Goal: Information Seeking & Learning: Find specific page/section

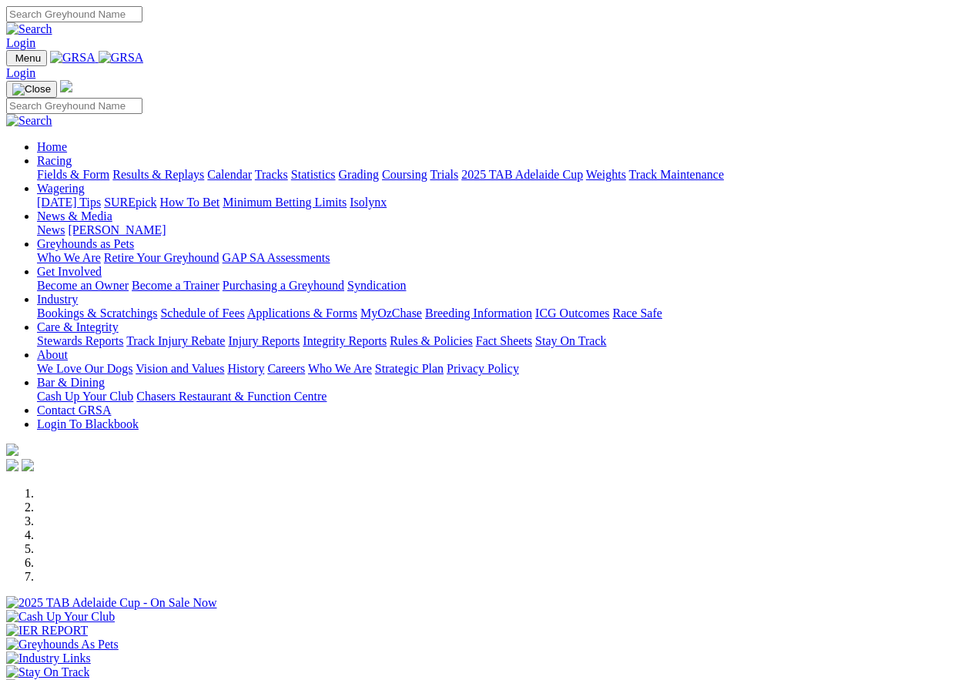
click at [119, 320] on link "Care & Integrity" at bounding box center [78, 326] width 82 height 13
click at [123, 334] on link "Stewards Reports" at bounding box center [80, 340] width 86 height 13
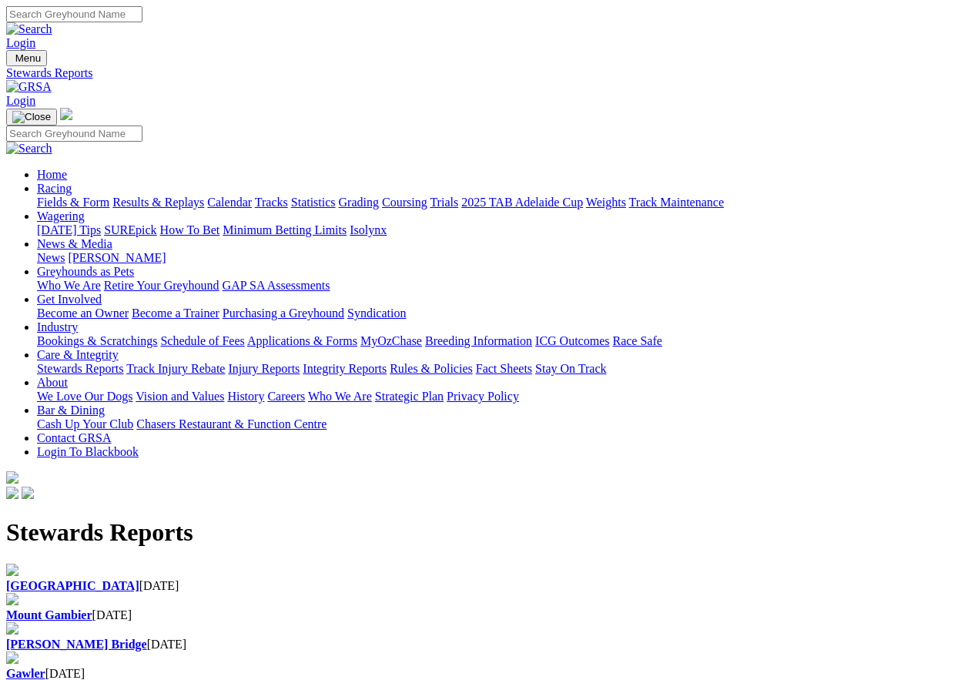
click at [386, 362] on link "Integrity Reports" at bounding box center [345, 368] width 84 height 13
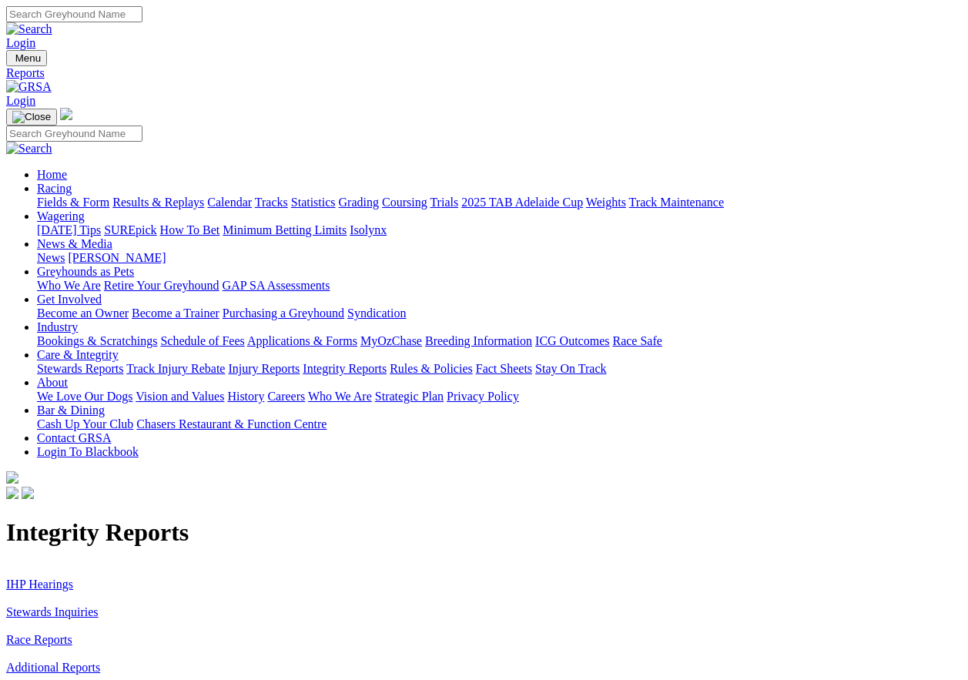
click at [73, 577] on link "IHP Hearings" at bounding box center [39, 583] width 67 height 13
click at [61, 605] on link "Stewards Inquiries" at bounding box center [52, 611] width 92 height 13
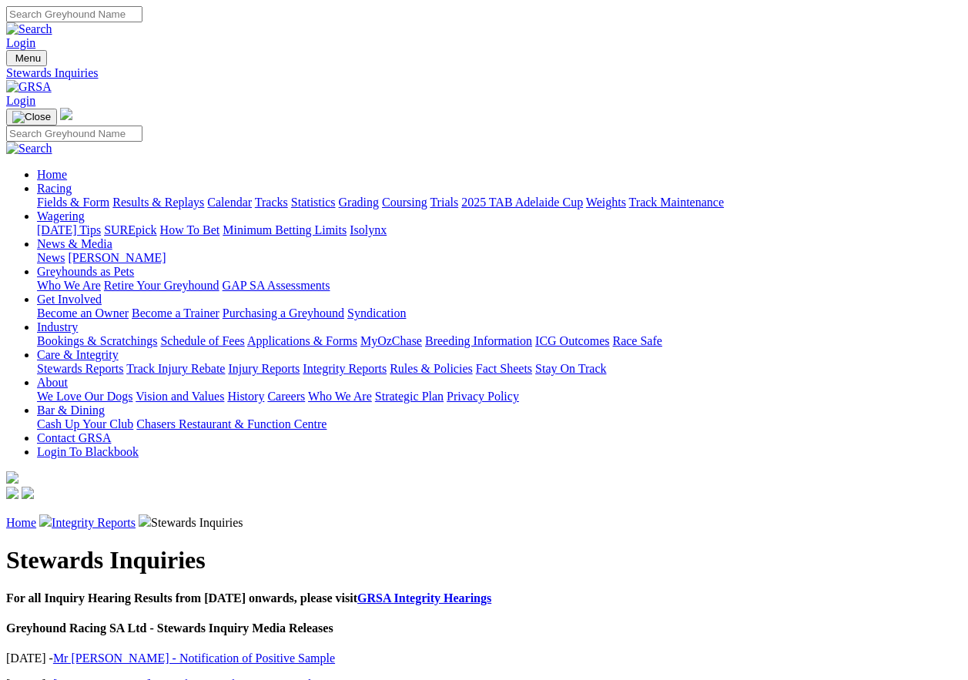
click at [210, 651] on link "Mr [PERSON_NAME] - Notification of Positive Sample" at bounding box center [194, 657] width 282 height 13
click at [136, 677] on link "Miss Di Wilson - Notification of Positive Sample" at bounding box center [185, 683] width 264 height 13
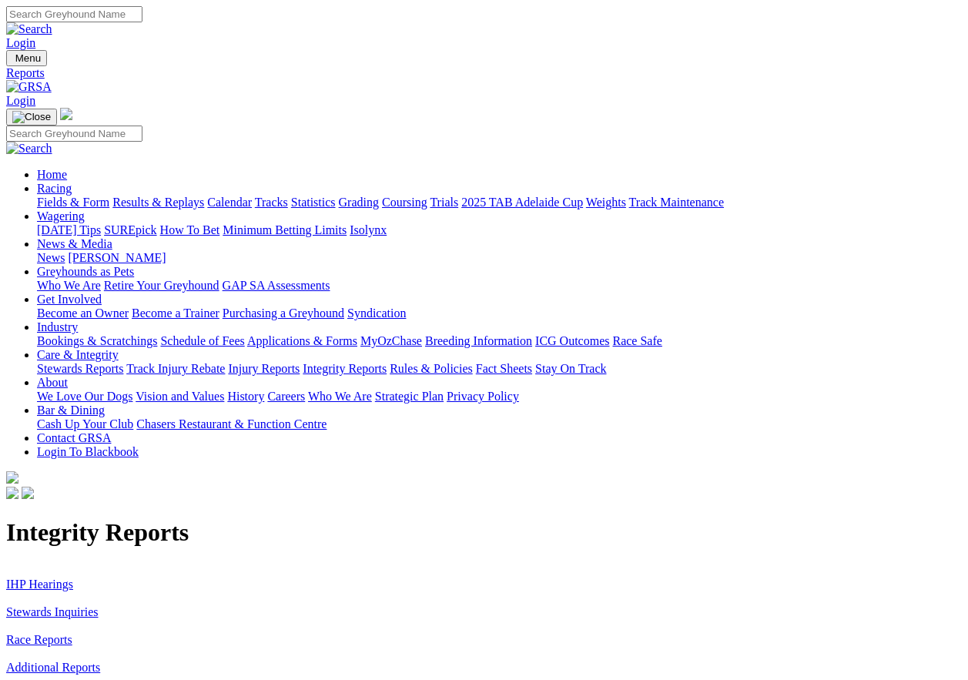
click at [70, 633] on link "Race Reports" at bounding box center [39, 639] width 66 height 13
click at [73, 661] on link "Additional Reports" at bounding box center [53, 667] width 94 height 13
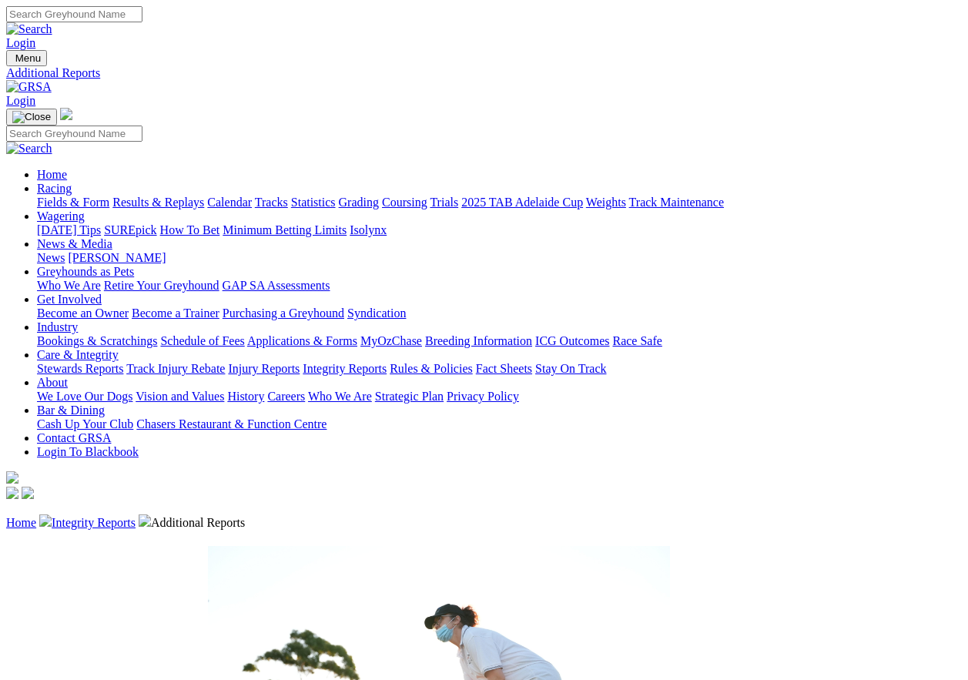
click at [78, 320] on link "Industry" at bounding box center [57, 326] width 41 height 13
click at [386, 223] on link "Isolynx" at bounding box center [368, 229] width 37 height 13
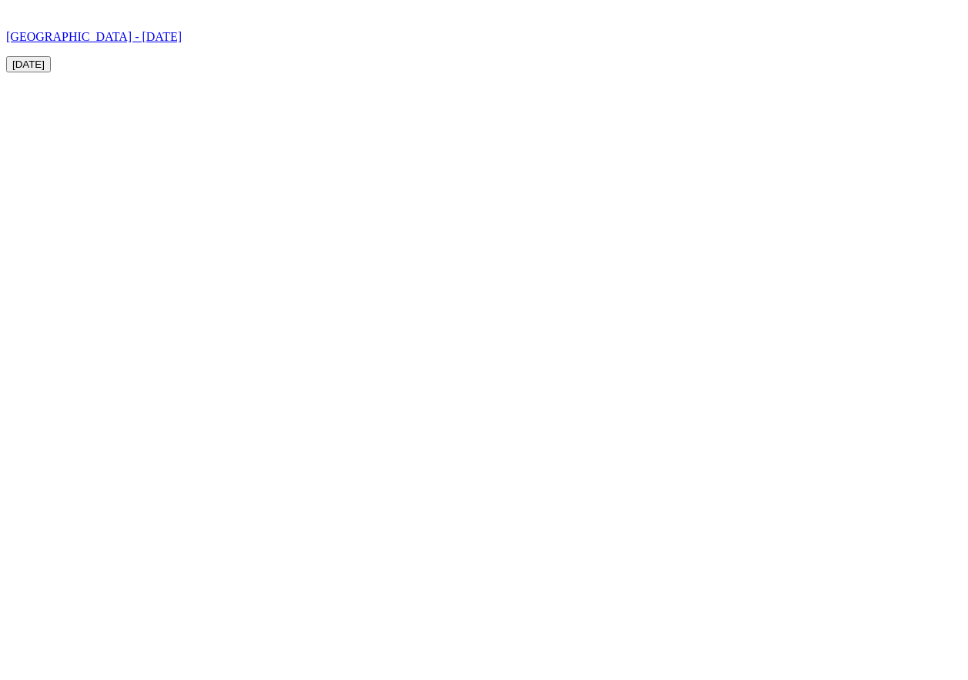
scroll to position [5023, 0]
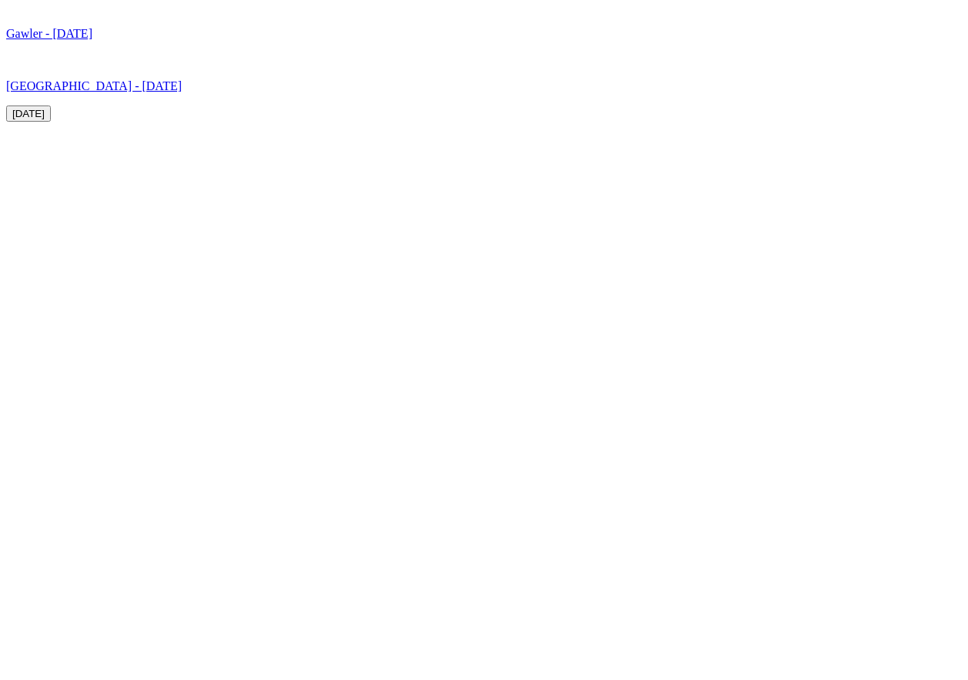
scroll to position [4927, 0]
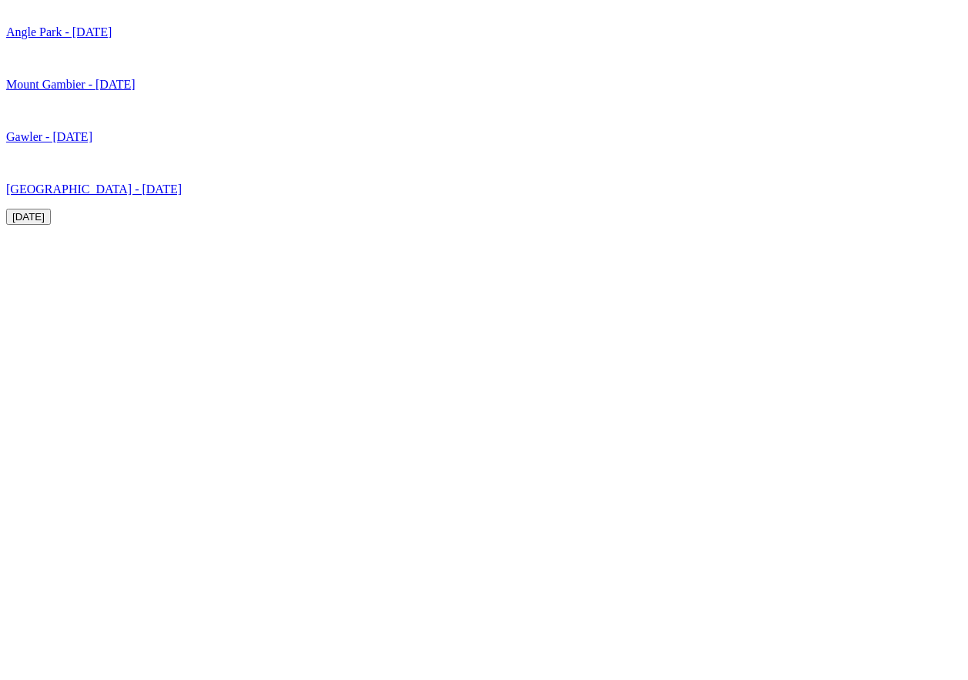
scroll to position [5081, 0]
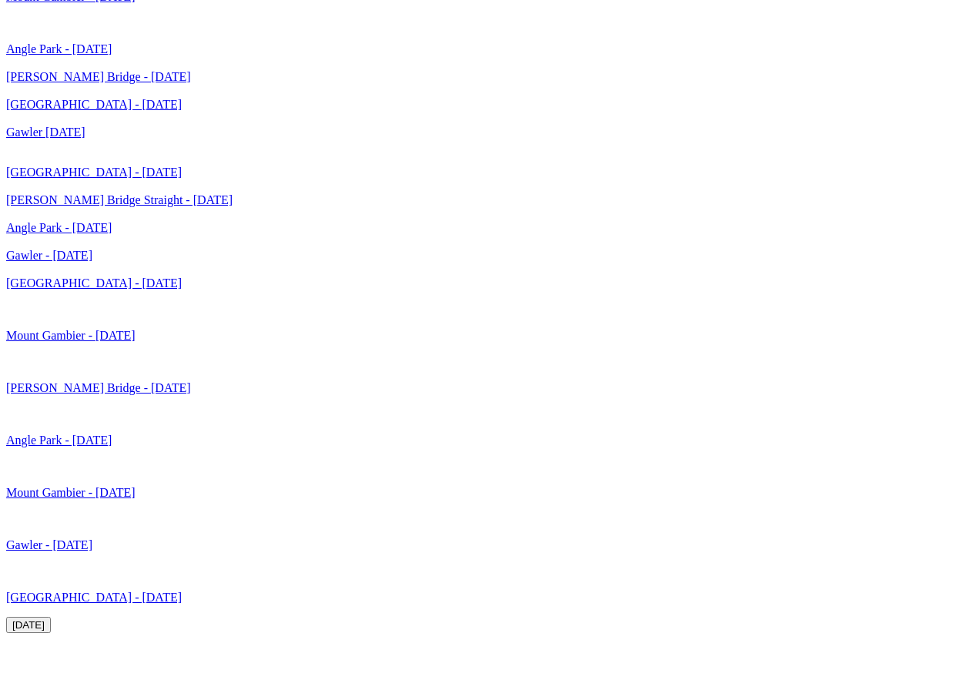
scroll to position [5004, 0]
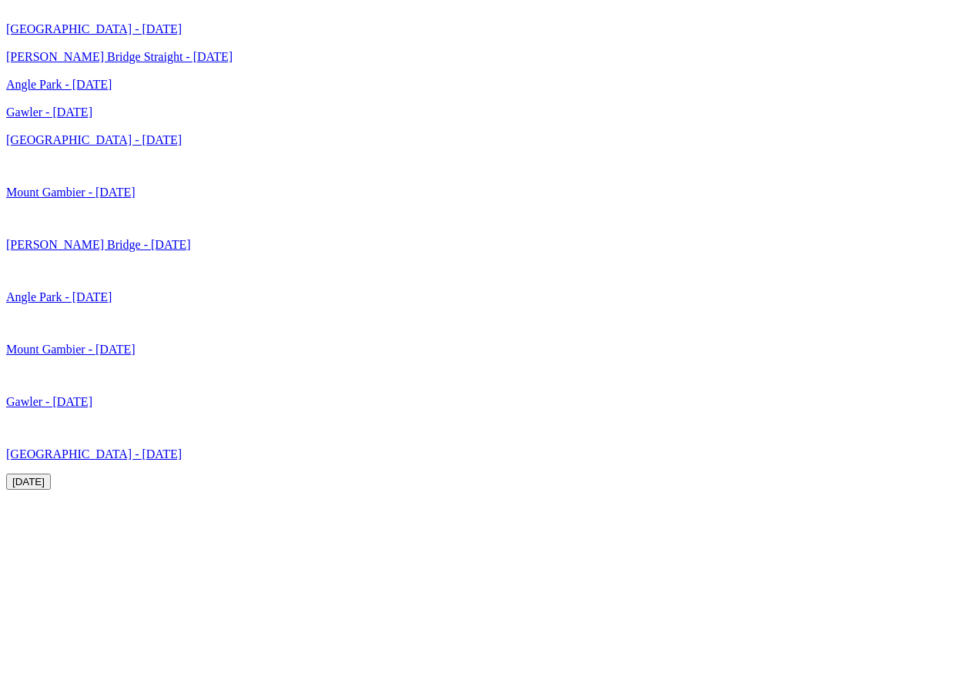
scroll to position [4927, 0]
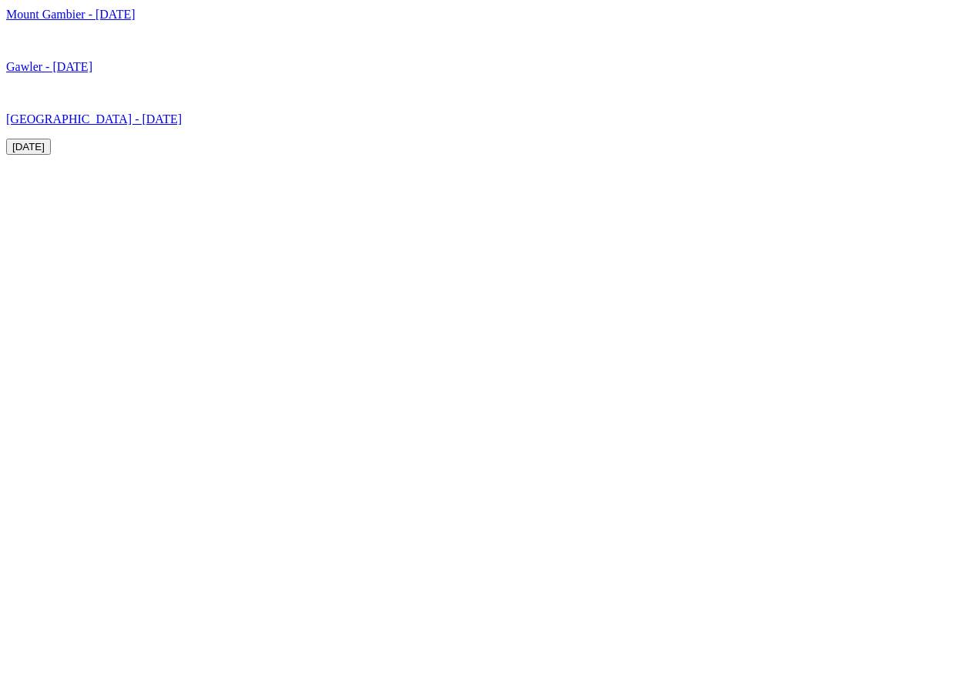
scroll to position [4927, 0]
